Goal: Information Seeking & Learning: Learn about a topic

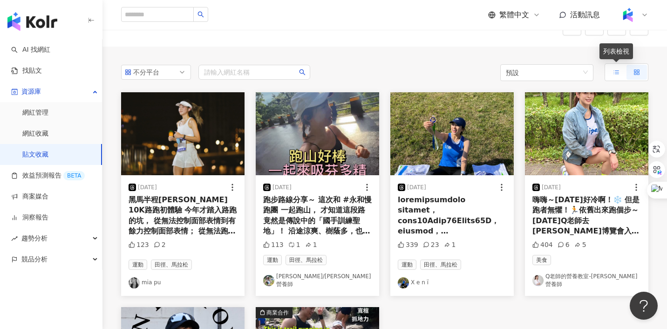
click at [610, 73] on label at bounding box center [616, 72] width 20 height 15
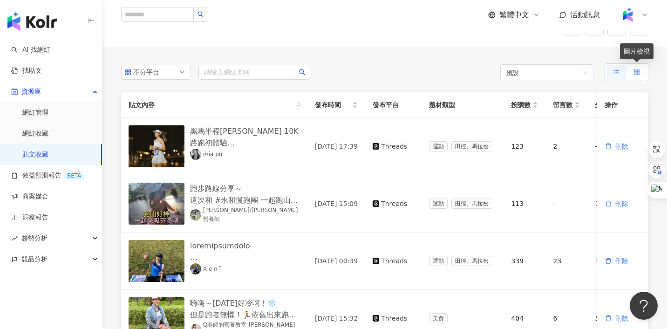
click at [636, 70] on rect at bounding box center [636, 71] width 2 height 2
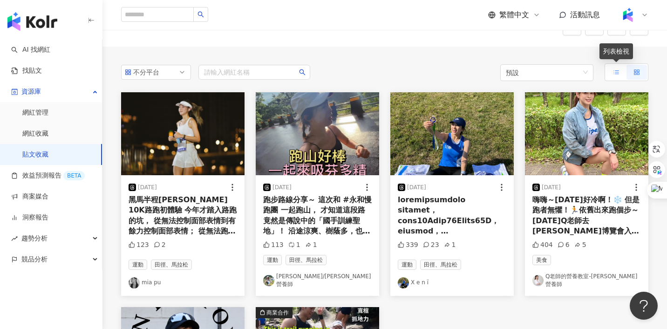
click at [611, 73] on label at bounding box center [616, 72] width 20 height 15
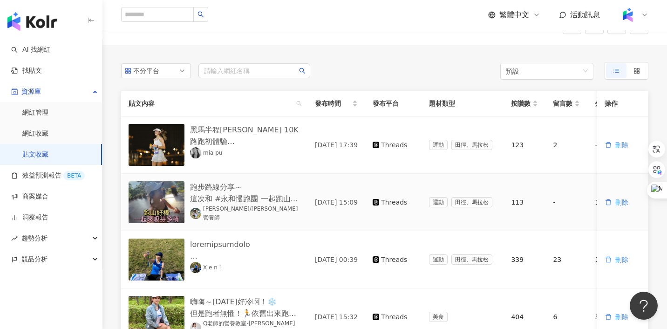
scroll to position [7, 0]
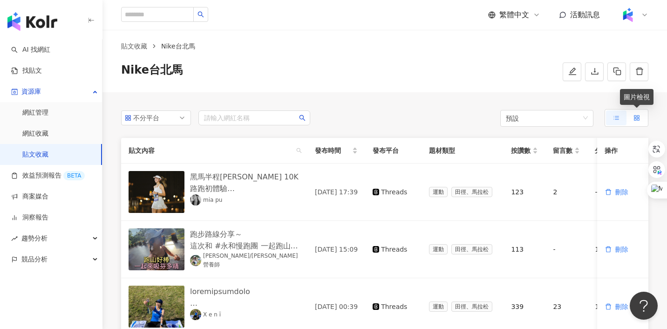
click at [636, 121] on icon at bounding box center [637, 118] width 7 height 7
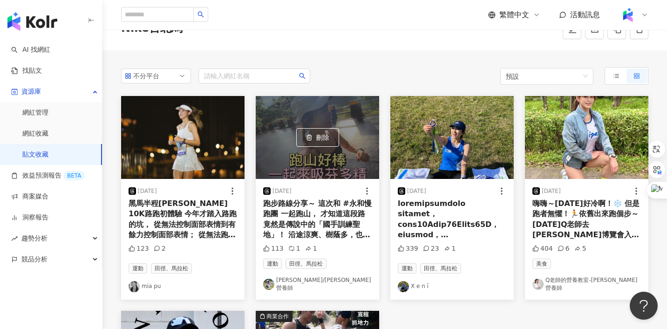
scroll to position [49, 0]
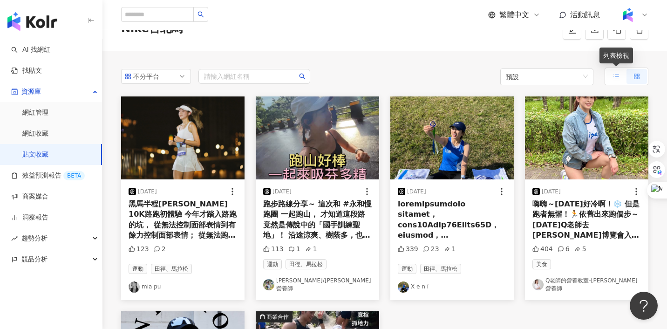
click at [614, 76] on icon at bounding box center [616, 76] width 7 height 7
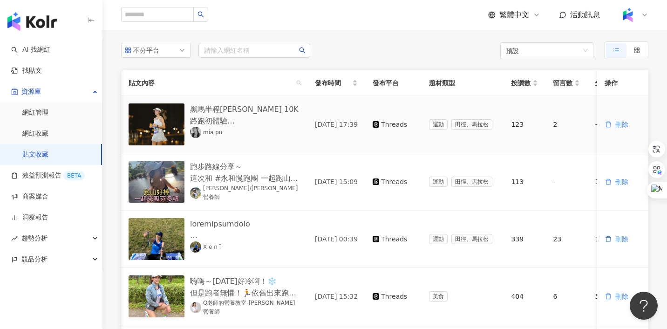
scroll to position [0, 122]
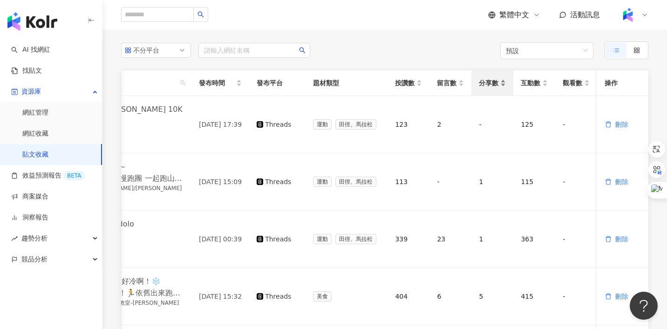
click at [500, 88] on div "分享數" at bounding box center [492, 83] width 27 height 10
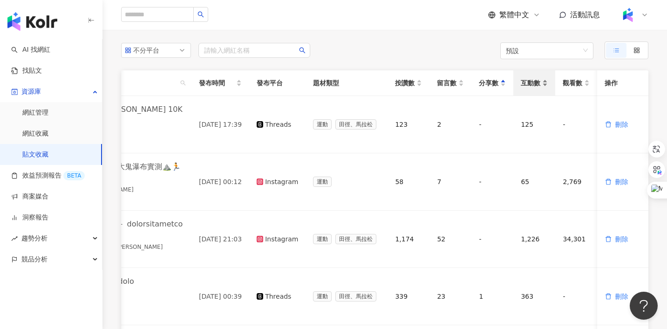
click at [536, 85] on span "互動數" at bounding box center [531, 83] width 20 height 10
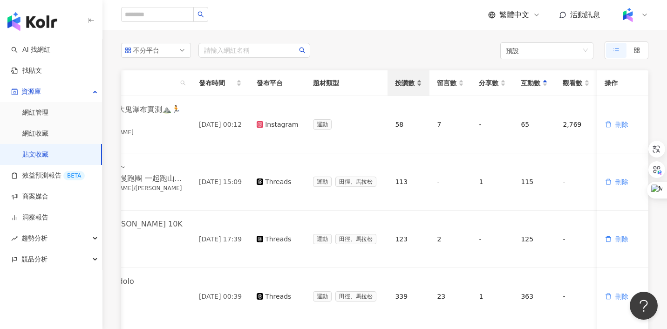
click at [419, 83] on div "按讚數" at bounding box center [408, 83] width 27 height 10
click at [636, 52] on rect at bounding box center [636, 52] width 2 height 2
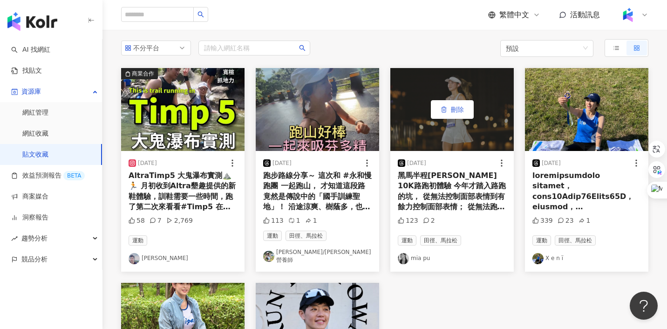
scroll to position [70, 0]
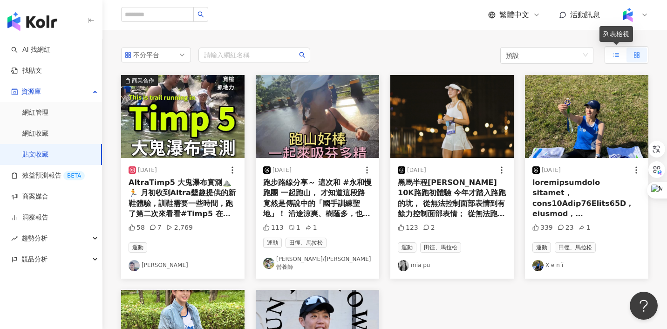
click at [613, 58] on div at bounding box center [616, 55] width 7 height 15
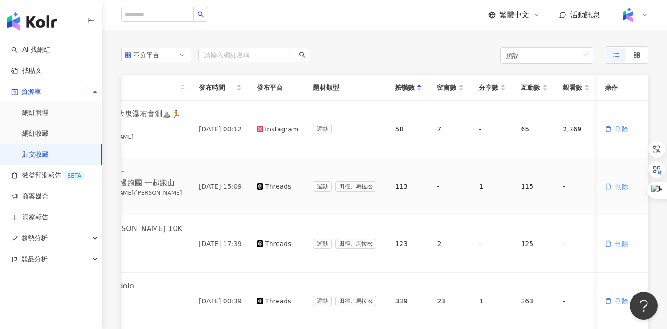
scroll to position [0, 0]
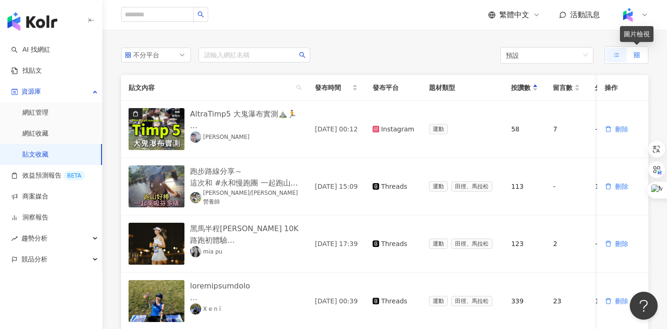
click at [637, 56] on icon at bounding box center [637, 55] width 7 height 7
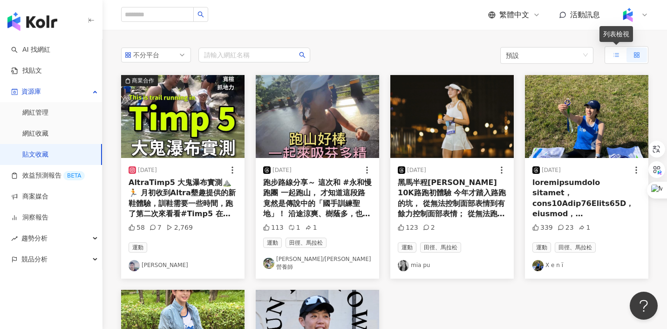
click at [614, 56] on icon at bounding box center [616, 55] width 7 height 7
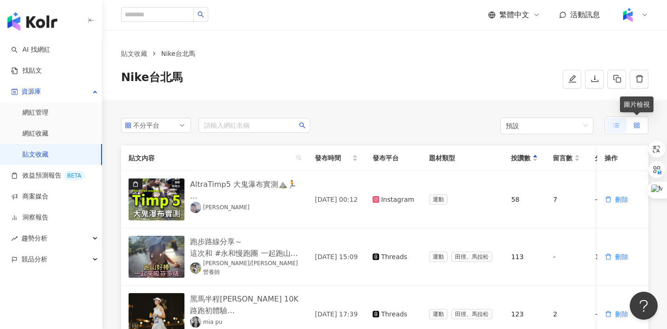
click at [637, 125] on icon at bounding box center [637, 125] width 7 height 7
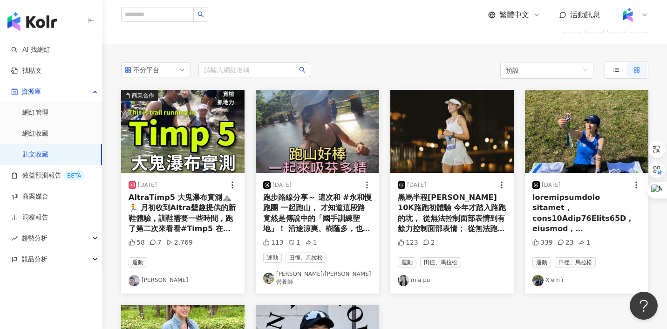
scroll to position [56, 0]
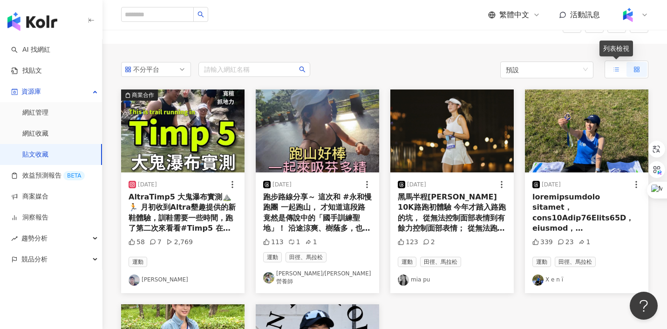
click at [616, 69] on line at bounding box center [617, 69] width 4 height 0
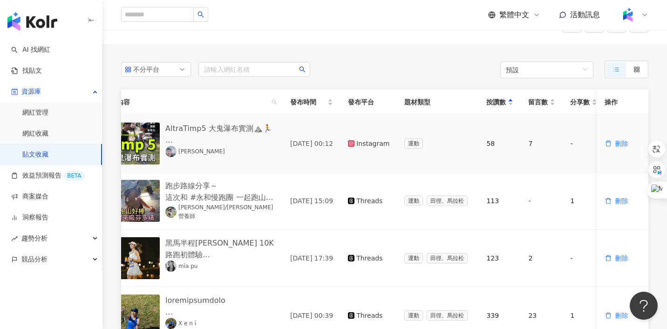
scroll to position [0, 0]
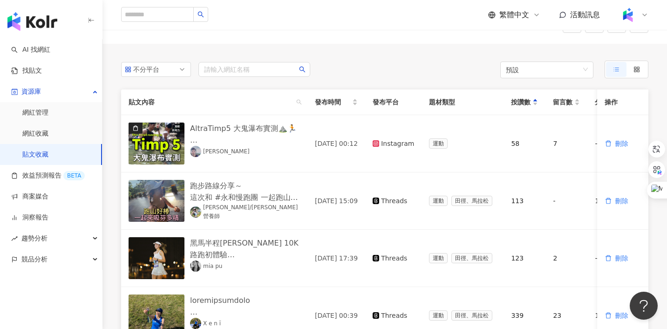
click at [401, 45] on div "不分平台 請輸入網紅名稱 預設 貼文內容 發布時間 發布平台 題材類型 按讚數 留言數 分享數 互動數 觀看數 操作 AltraTimp5 大鬼瀑布實測⛰️🏃…" at bounding box center [384, 275] width 565 height 462
click at [27, 112] on link "網紅管理" at bounding box center [35, 112] width 26 height 9
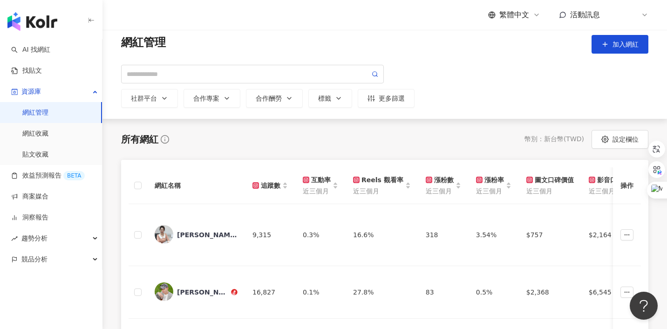
scroll to position [68, 0]
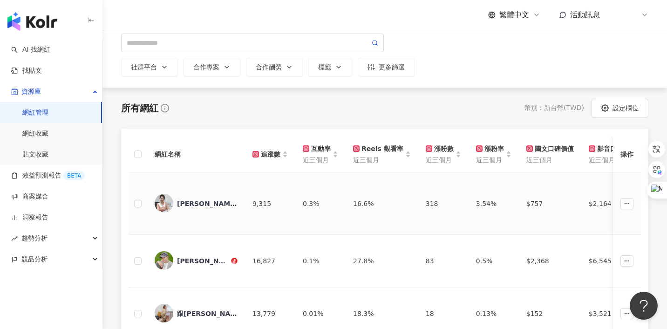
click at [160, 201] on img at bounding box center [164, 203] width 19 height 19
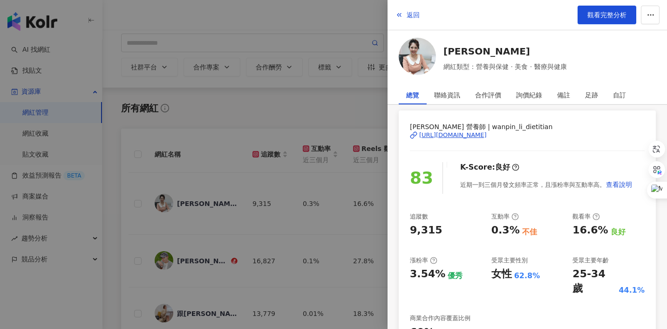
scroll to position [35, 0]
click at [449, 95] on div "聯絡資訊" at bounding box center [447, 95] width 26 height 19
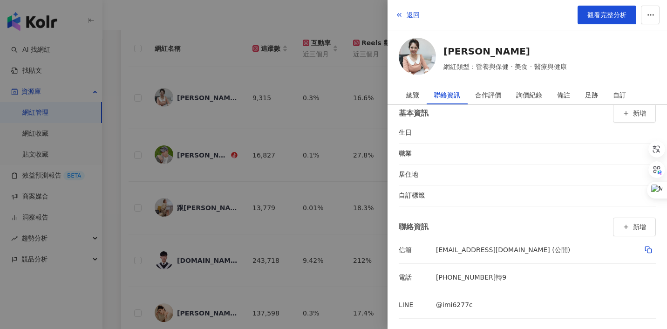
scroll to position [186, 0]
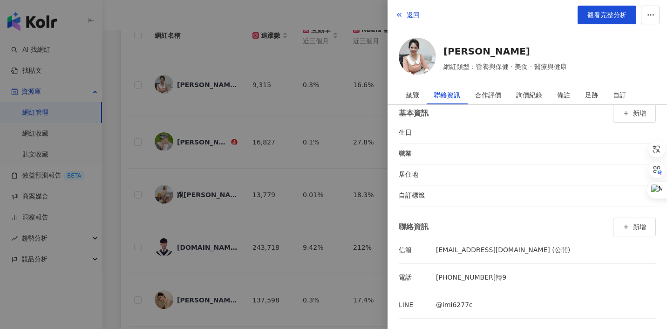
click at [315, 122] on div at bounding box center [333, 164] width 667 height 329
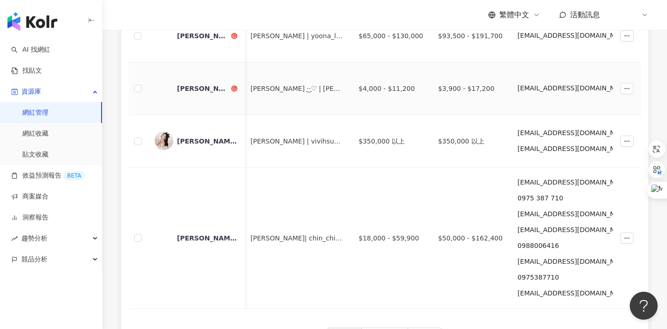
scroll to position [678, 0]
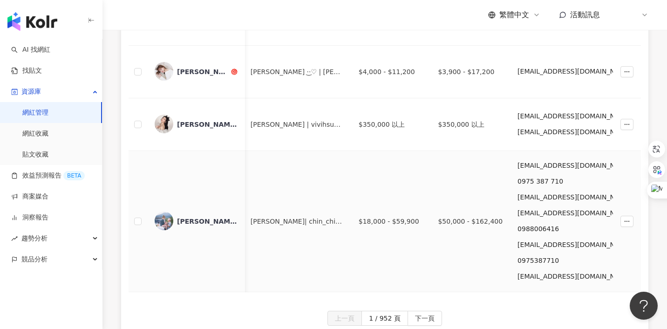
click at [659, 259] on icon "button" at bounding box center [662, 260] width 7 height 7
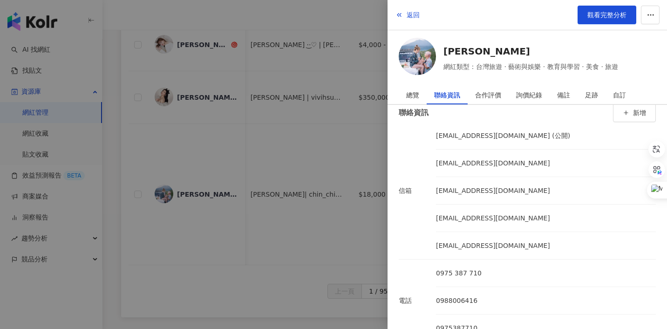
scroll to position [126, 0]
click at [366, 139] on div at bounding box center [333, 164] width 667 height 329
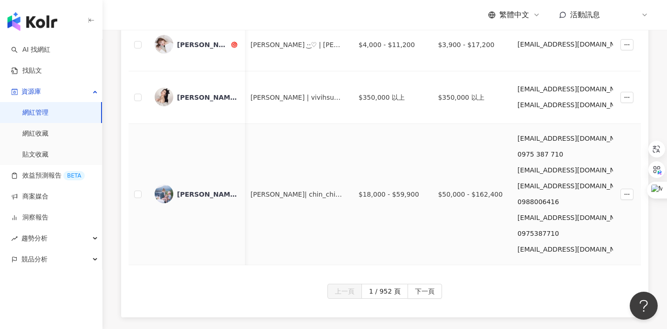
click at [659, 174] on span "button" at bounding box center [662, 170] width 7 height 7
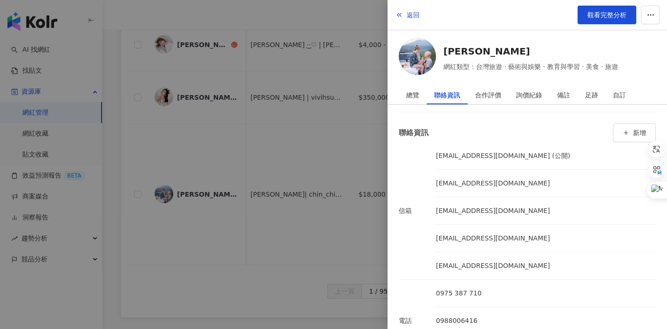
scroll to position [88, 0]
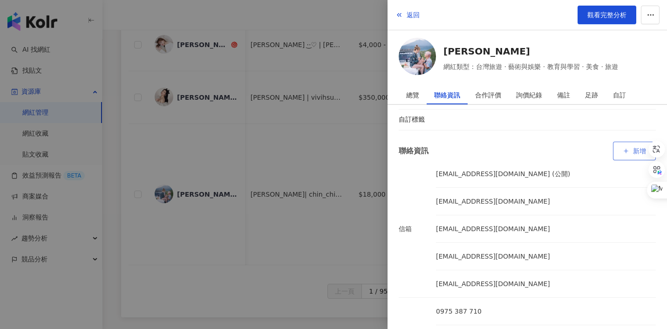
click at [625, 150] on icon "button" at bounding box center [626, 151] width 7 height 7
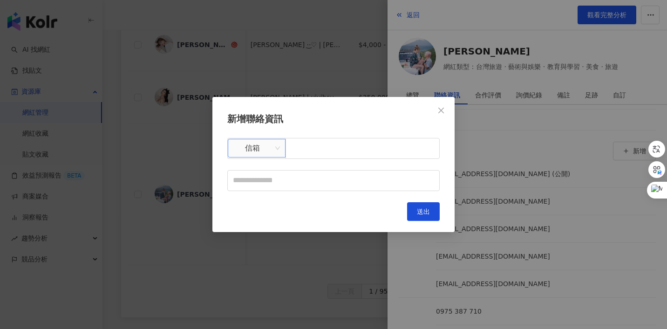
click at [267, 147] on span "信箱" at bounding box center [256, 148] width 47 height 18
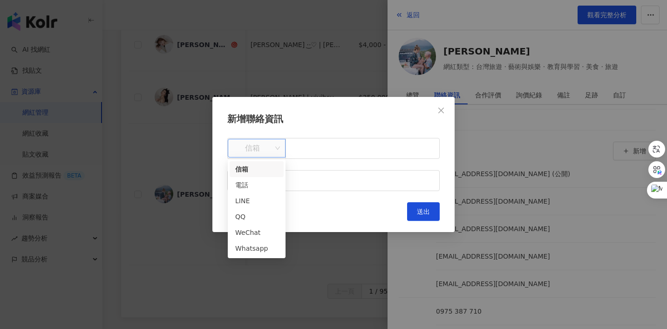
click at [286, 130] on div "新增聯絡資訊 信箱 送出" at bounding box center [333, 166] width 212 height 109
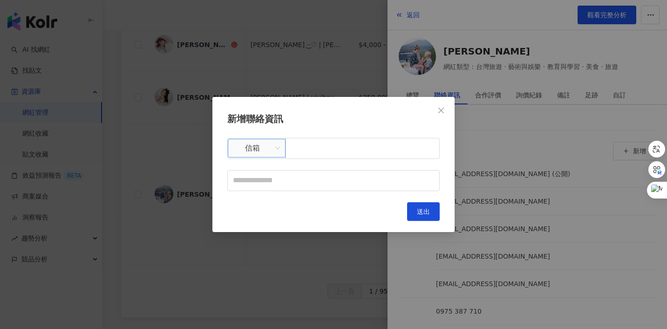
click at [254, 148] on span "信箱" at bounding box center [256, 148] width 47 height 18
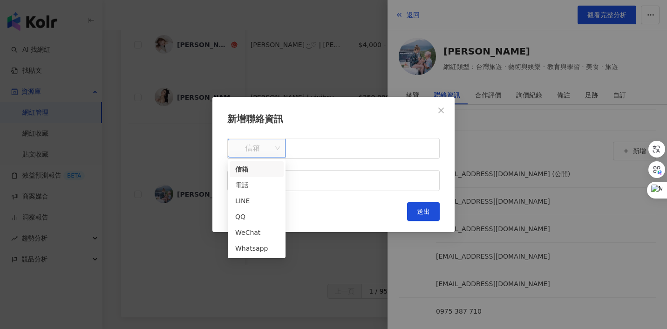
click at [294, 125] on h2 "新增聯絡資訊" at bounding box center [333, 119] width 212 height 14
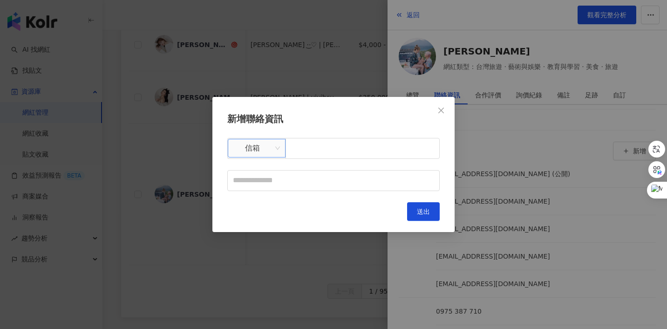
click at [260, 144] on span "信箱" at bounding box center [256, 148] width 47 height 18
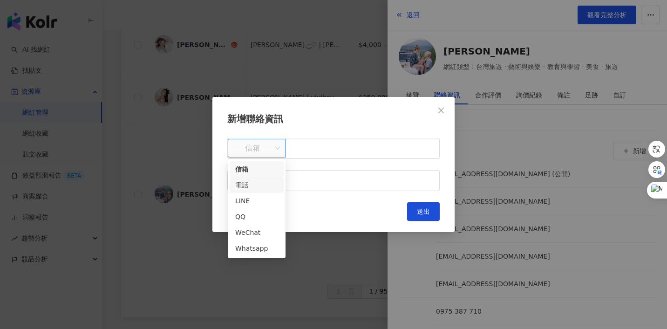
click at [307, 121] on h2 "新增聯絡資訊" at bounding box center [333, 119] width 212 height 14
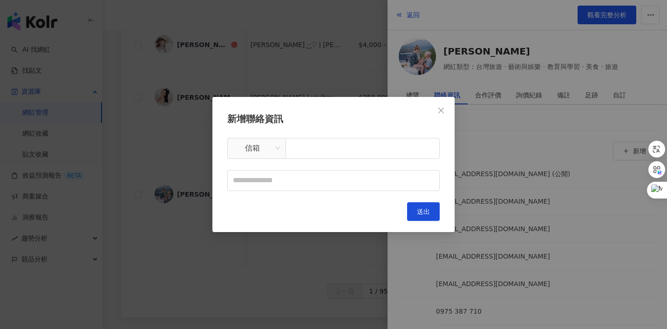
click at [182, 11] on div "新增聯絡資訊 信箱 送出" at bounding box center [333, 164] width 667 height 329
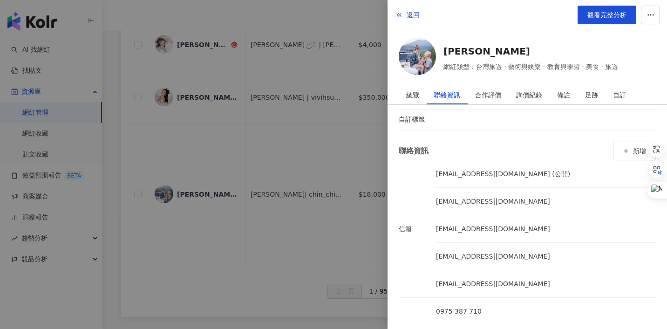
scroll to position [75, 0]
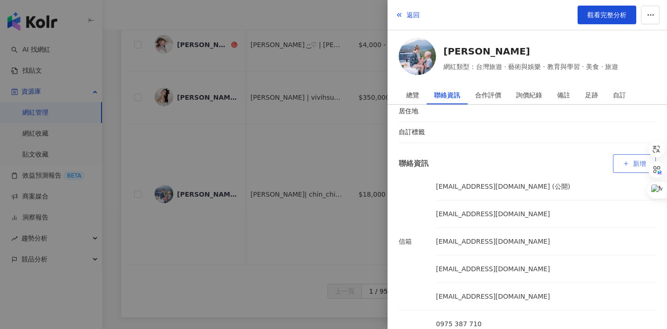
click at [631, 164] on button "新增" at bounding box center [634, 163] width 43 height 19
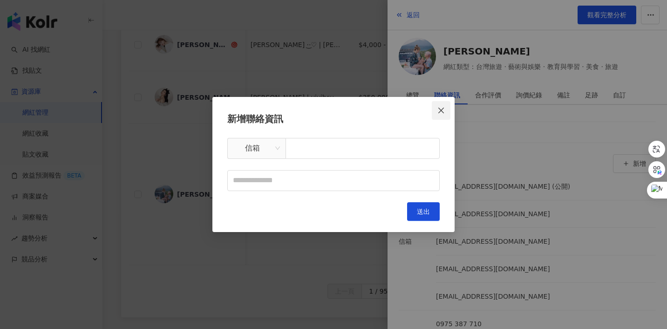
click at [443, 113] on icon "close" at bounding box center [440, 110] width 7 height 7
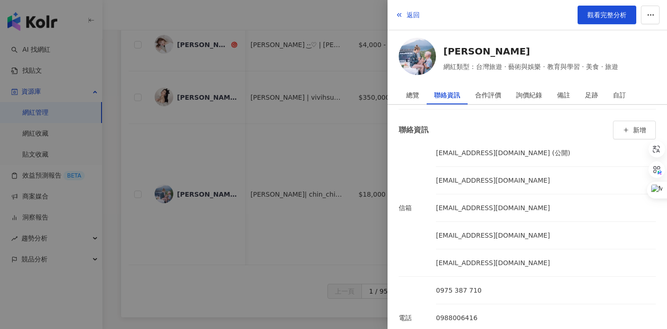
scroll to position [150, 0]
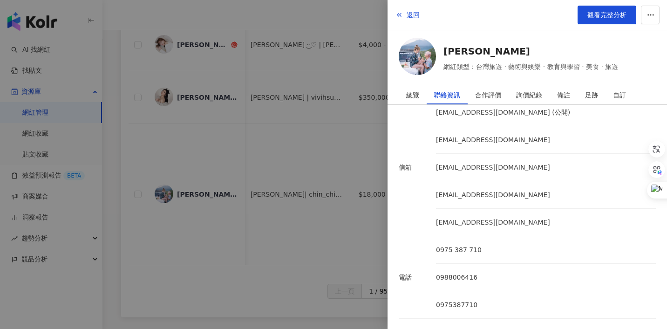
click at [370, 148] on div at bounding box center [333, 164] width 667 height 329
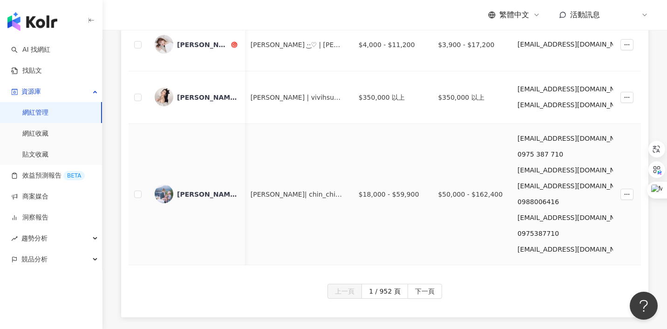
click at [164, 196] on img at bounding box center [164, 193] width 19 height 19
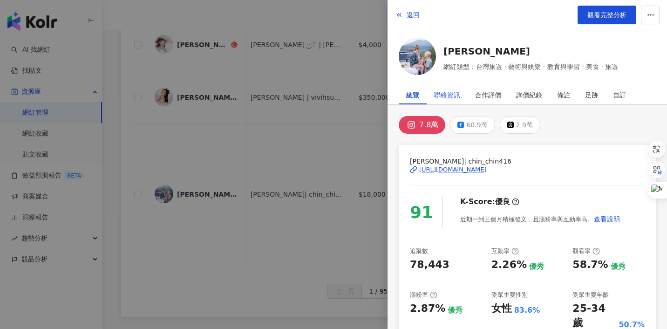
click at [447, 91] on div "聯絡資訊" at bounding box center [447, 95] width 26 height 19
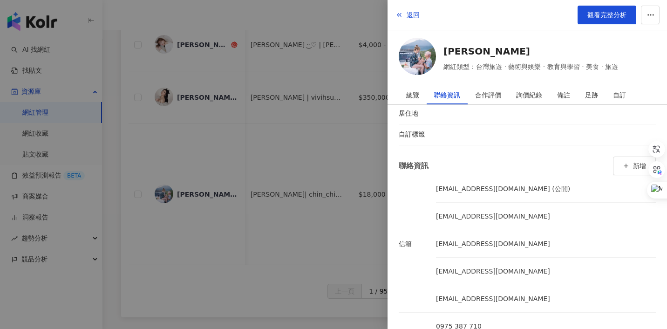
scroll to position [69, 0]
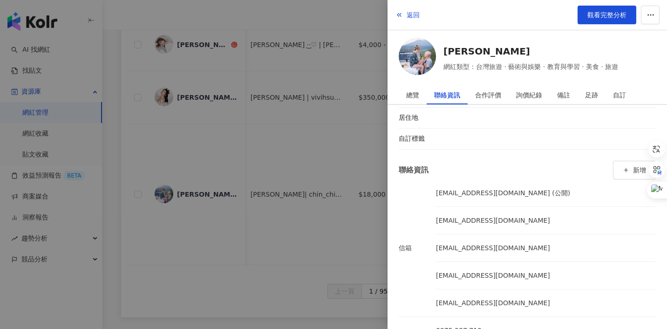
click at [361, 131] on div at bounding box center [333, 164] width 667 height 329
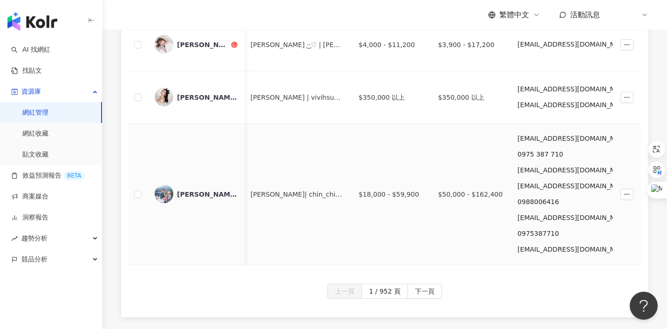
scroll to position [736, 0]
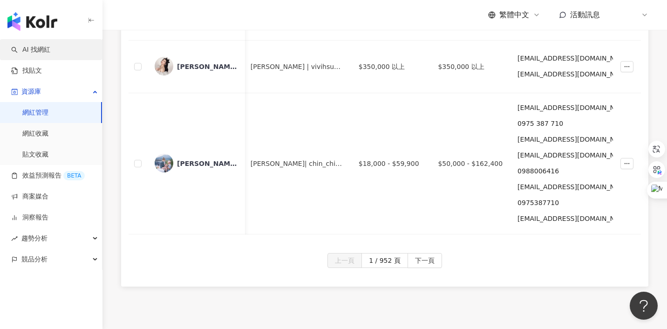
click at [50, 48] on link "AI 找網紅" at bounding box center [30, 49] width 39 height 9
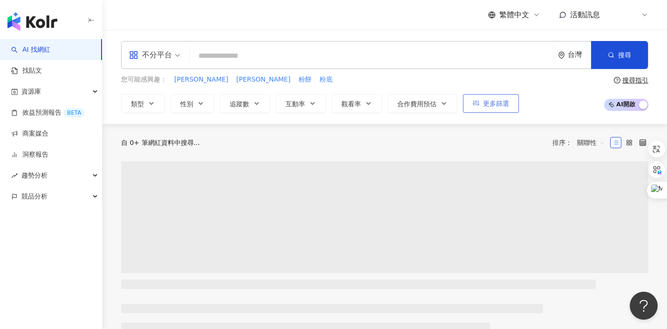
click at [486, 93] on div "您可能感興趣： 李洙赫 李知恩 粉餅 粉底 類型 性別 追蹤數 互動率 觀看率 合作費用預估 更多篩選" at bounding box center [320, 94] width 398 height 38
click at [481, 109] on button "更多篩選" at bounding box center [491, 103] width 56 height 19
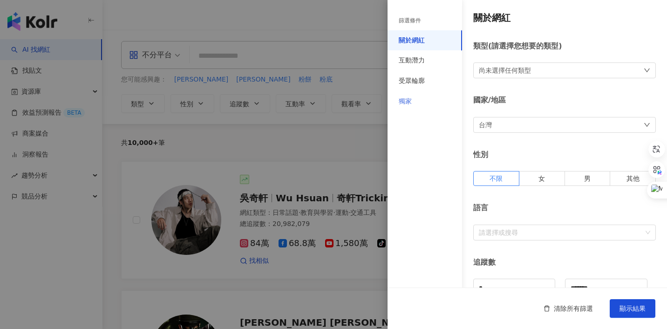
click at [413, 104] on div "獨家" at bounding box center [425, 101] width 75 height 20
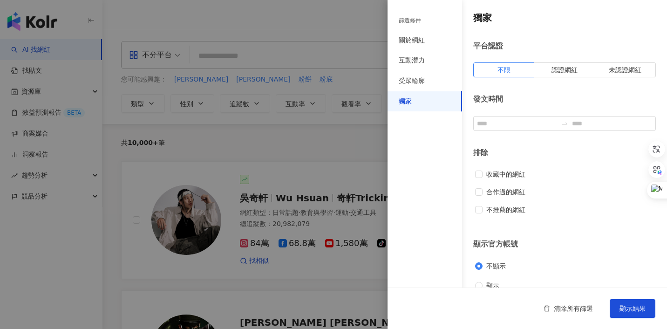
scroll to position [15, 0]
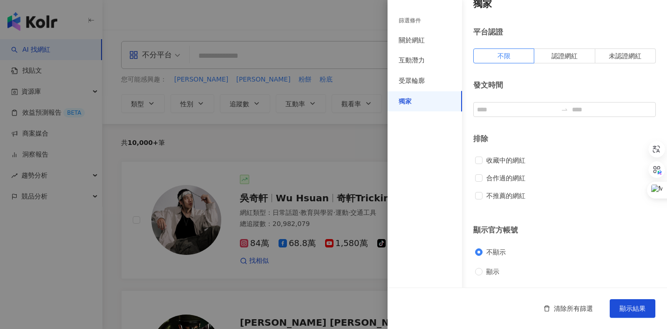
click at [318, 154] on div at bounding box center [333, 164] width 667 height 329
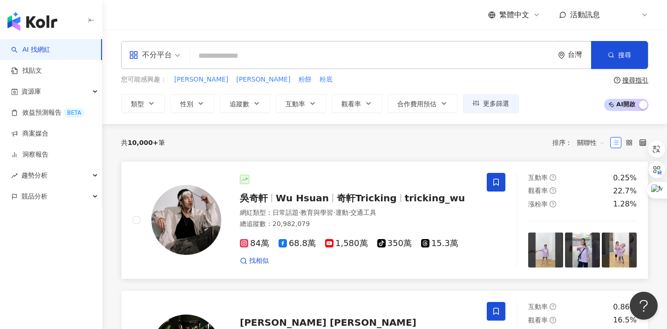
click at [337, 199] on span "奇軒Tricking" at bounding box center [367, 197] width 60 height 11
